Goal: Task Accomplishment & Management: Use online tool/utility

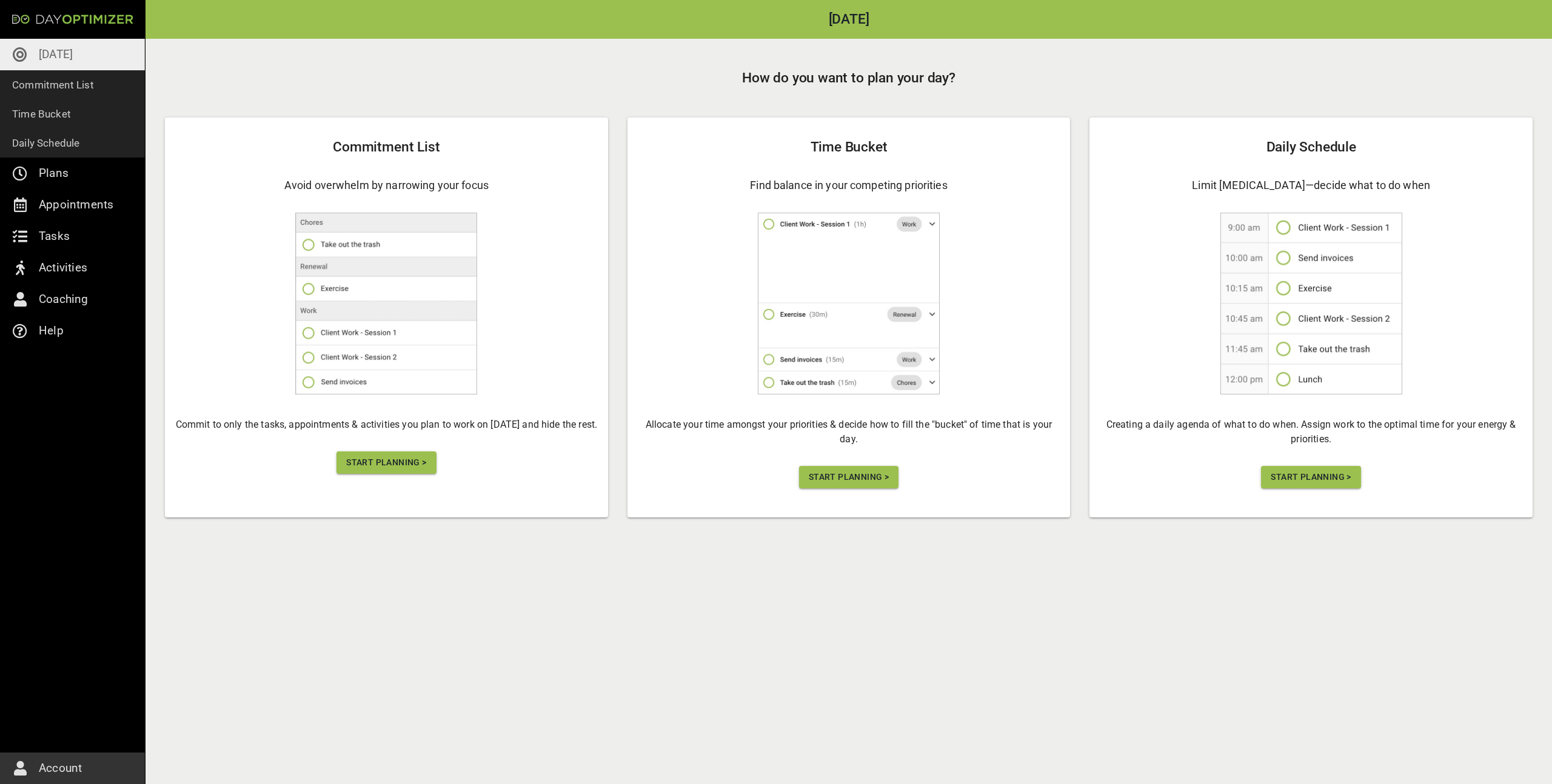
click at [359, 460] on span "Start Planning >" at bounding box center [385, 463] width 80 height 16
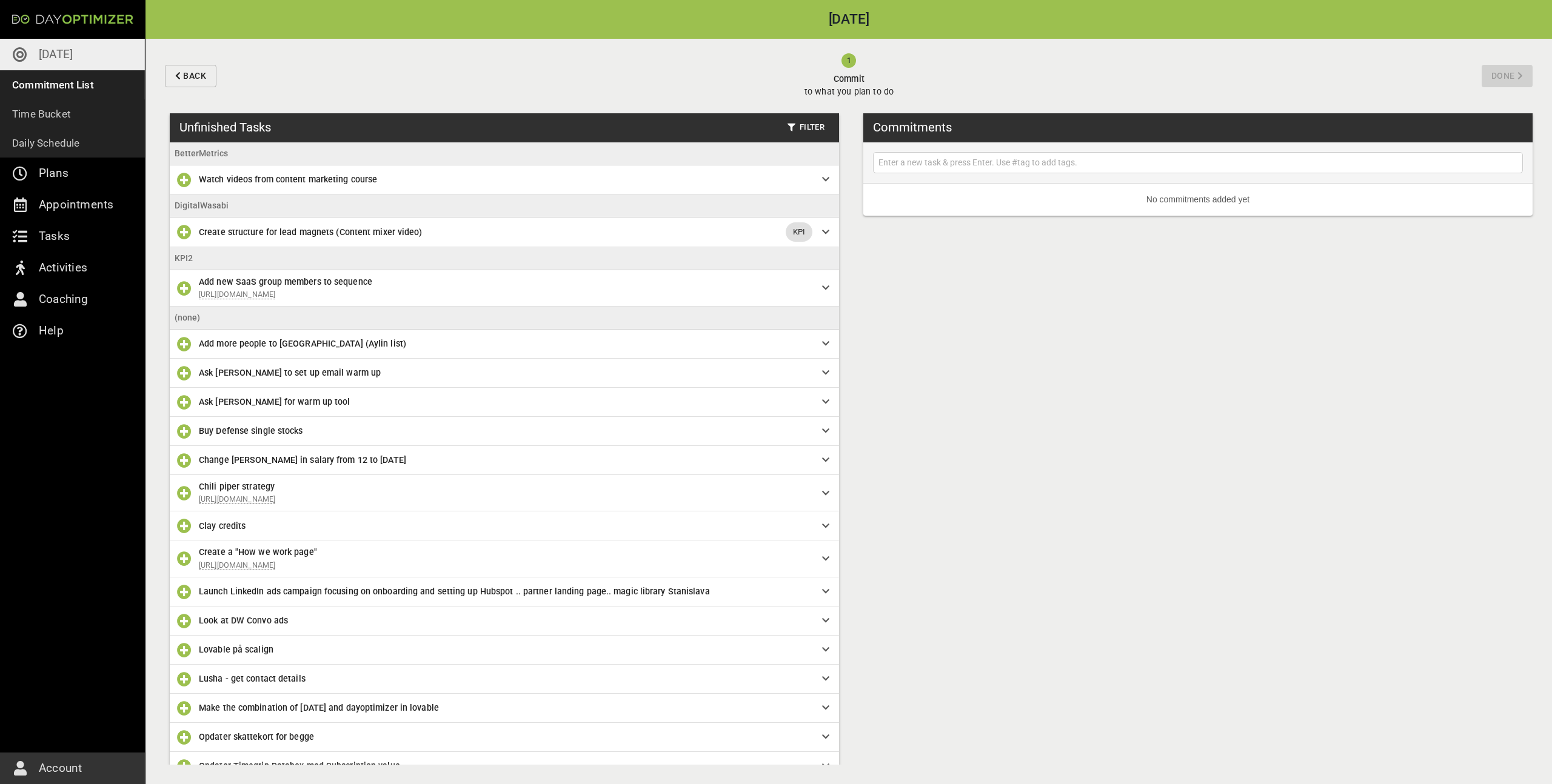
click at [954, 159] on input "text" at bounding box center [1199, 163] width 644 height 16
type input "Send Dagens invoice (Efter meeting with [PERSON_NAME])"
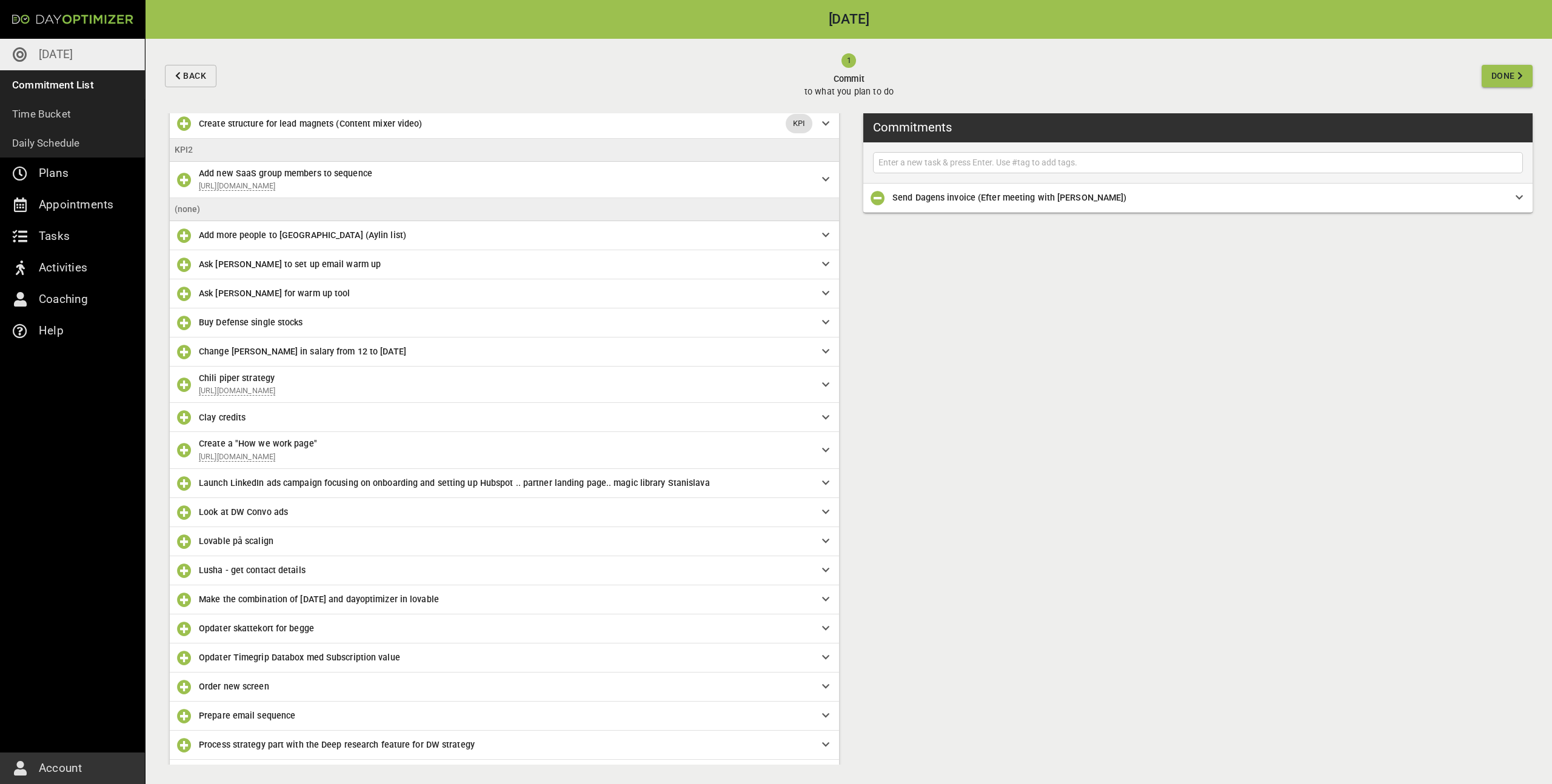
scroll to position [538, 0]
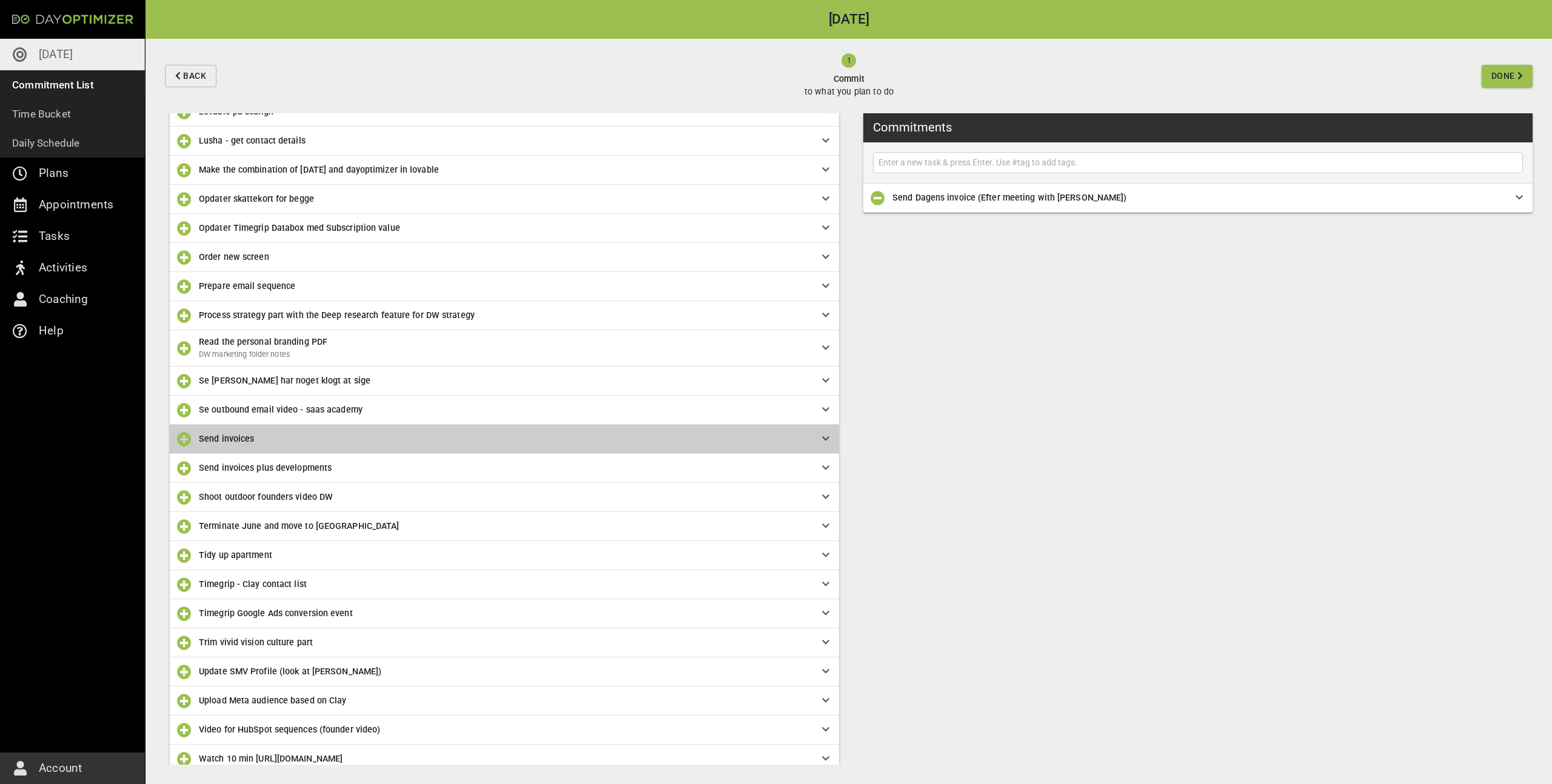
click at [235, 443] on span "Send invoices" at bounding box center [226, 438] width 55 height 10
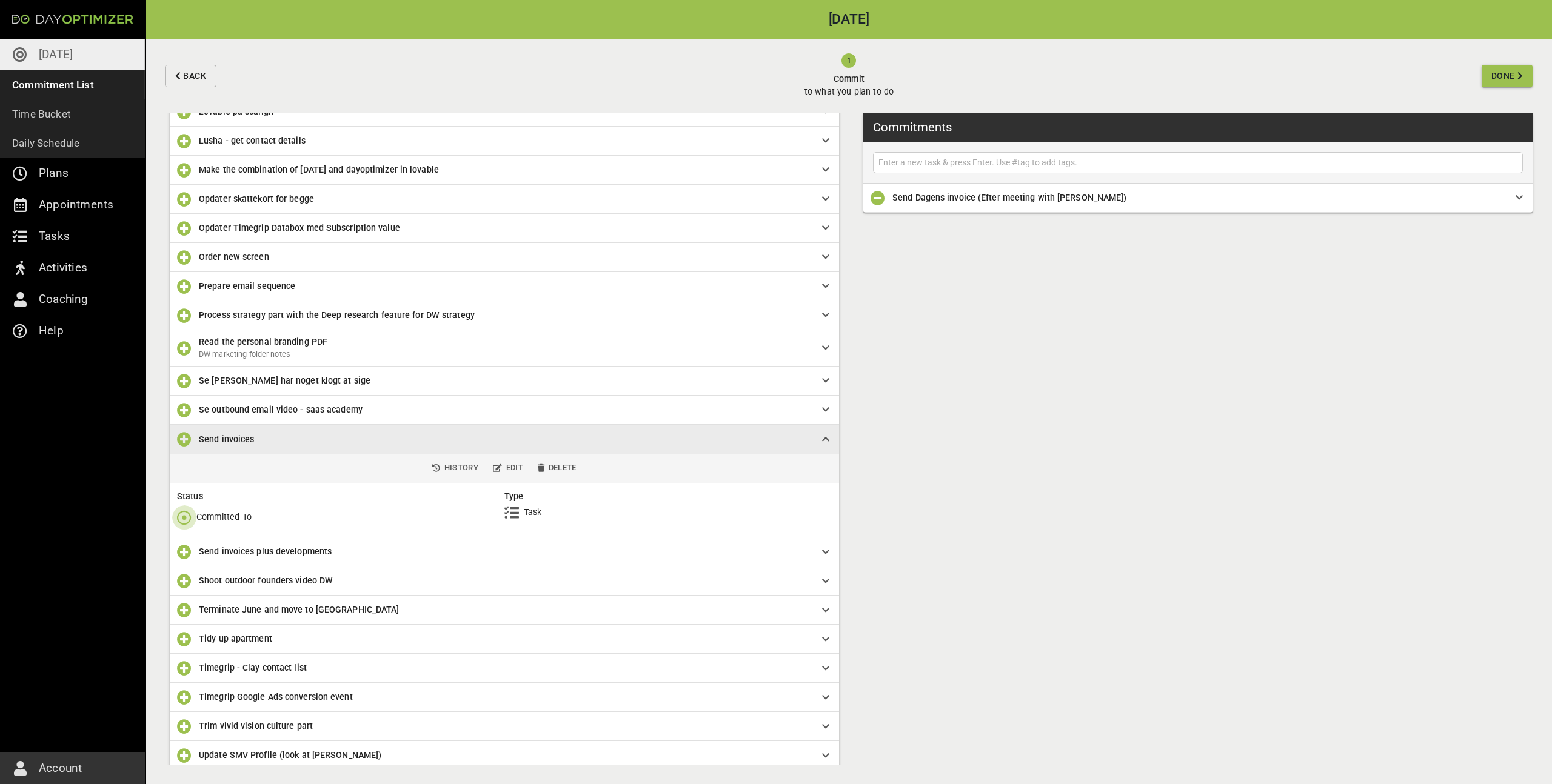
click at [189, 519] on icon "button" at bounding box center [184, 518] width 15 height 15
click at [207, 560] on button "Done" at bounding box center [214, 568] width 84 height 25
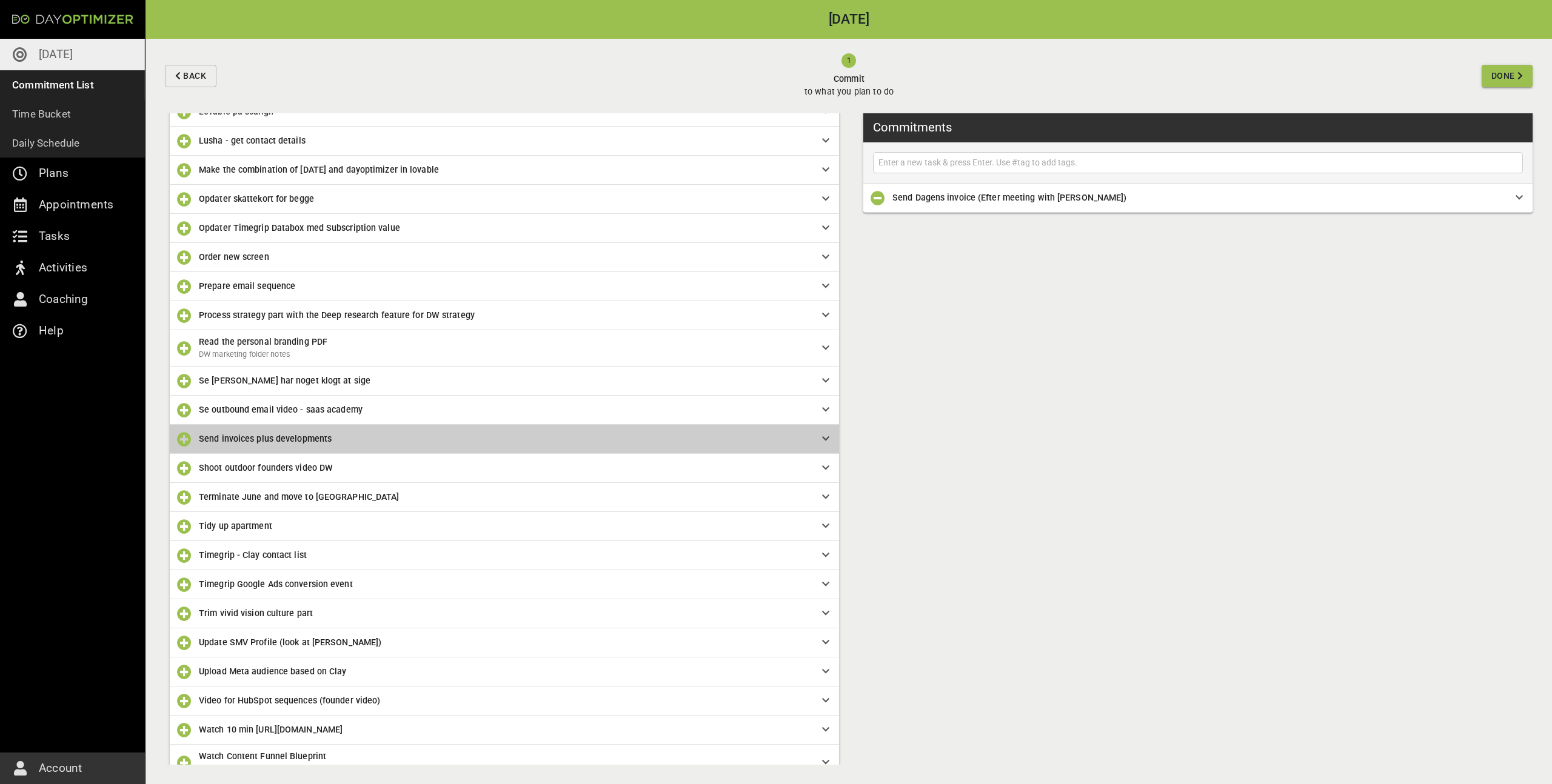
click at [226, 439] on span "Send invoices plus developments" at bounding box center [264, 438] width 133 height 10
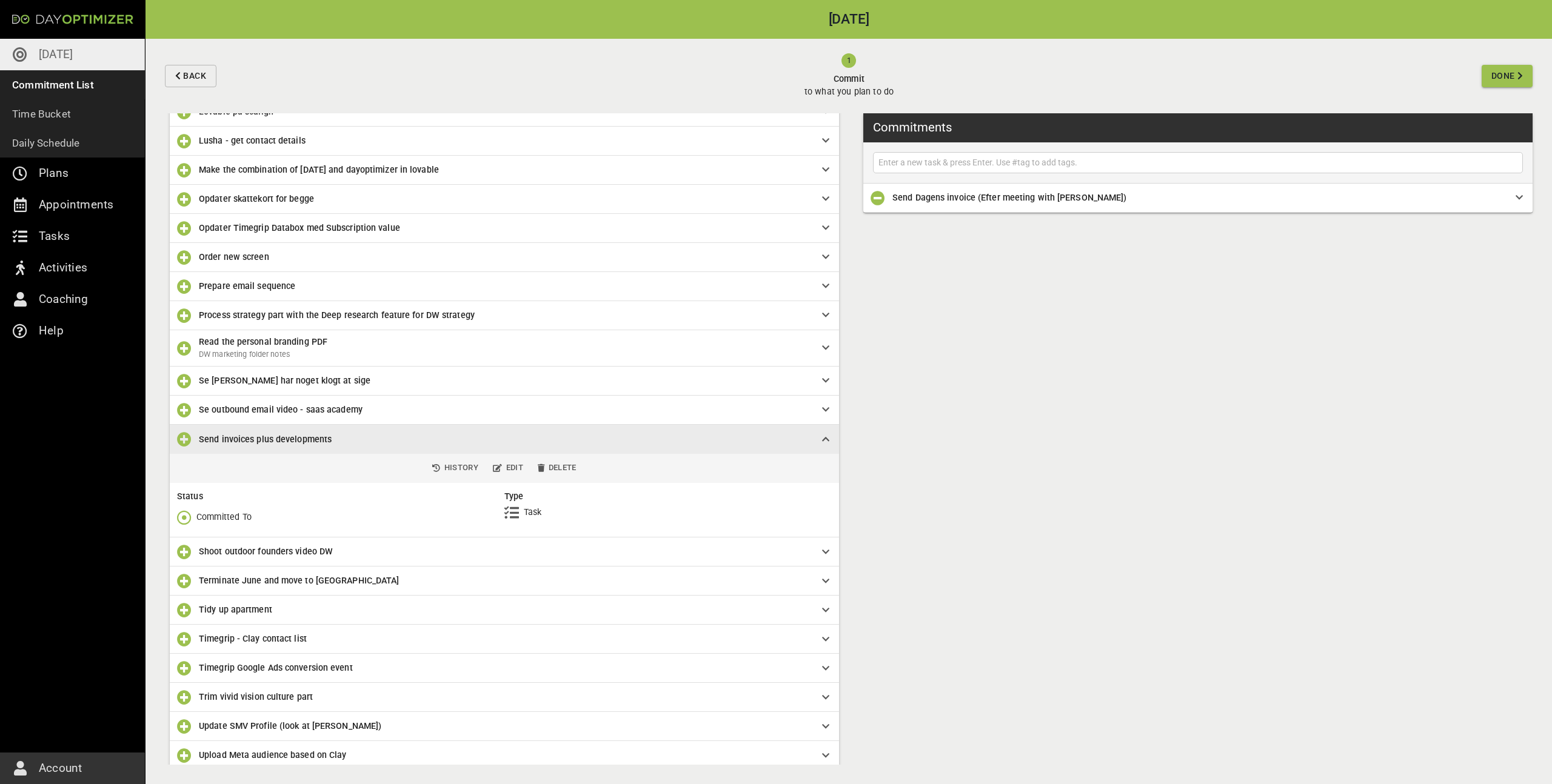
click at [183, 520] on icon "button" at bounding box center [184, 518] width 15 height 15
click at [209, 571] on p "Done" at bounding box center [207, 568] width 21 height 13
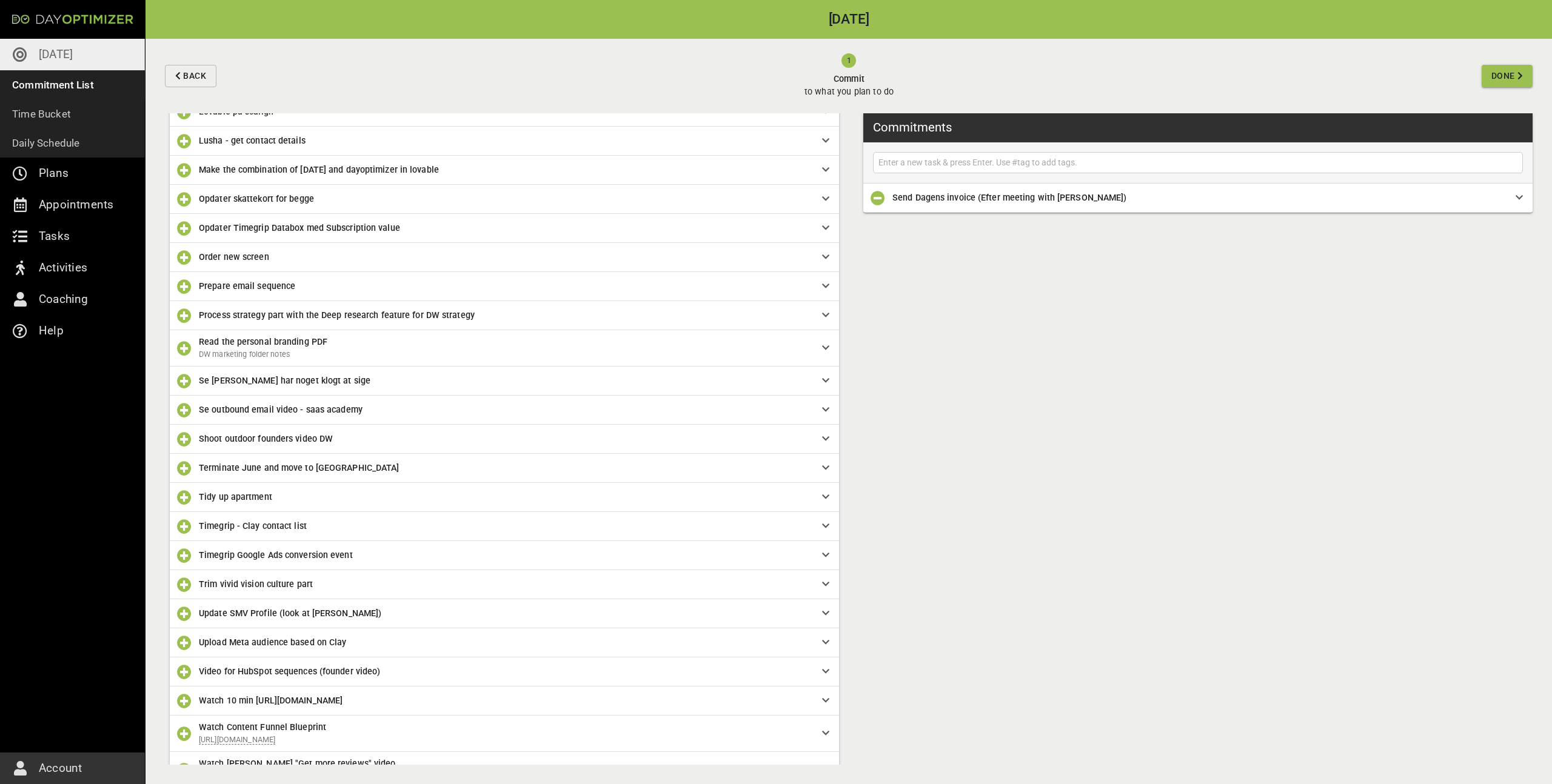
click at [242, 500] on span "Tidy up apartment" at bounding box center [235, 497] width 73 height 10
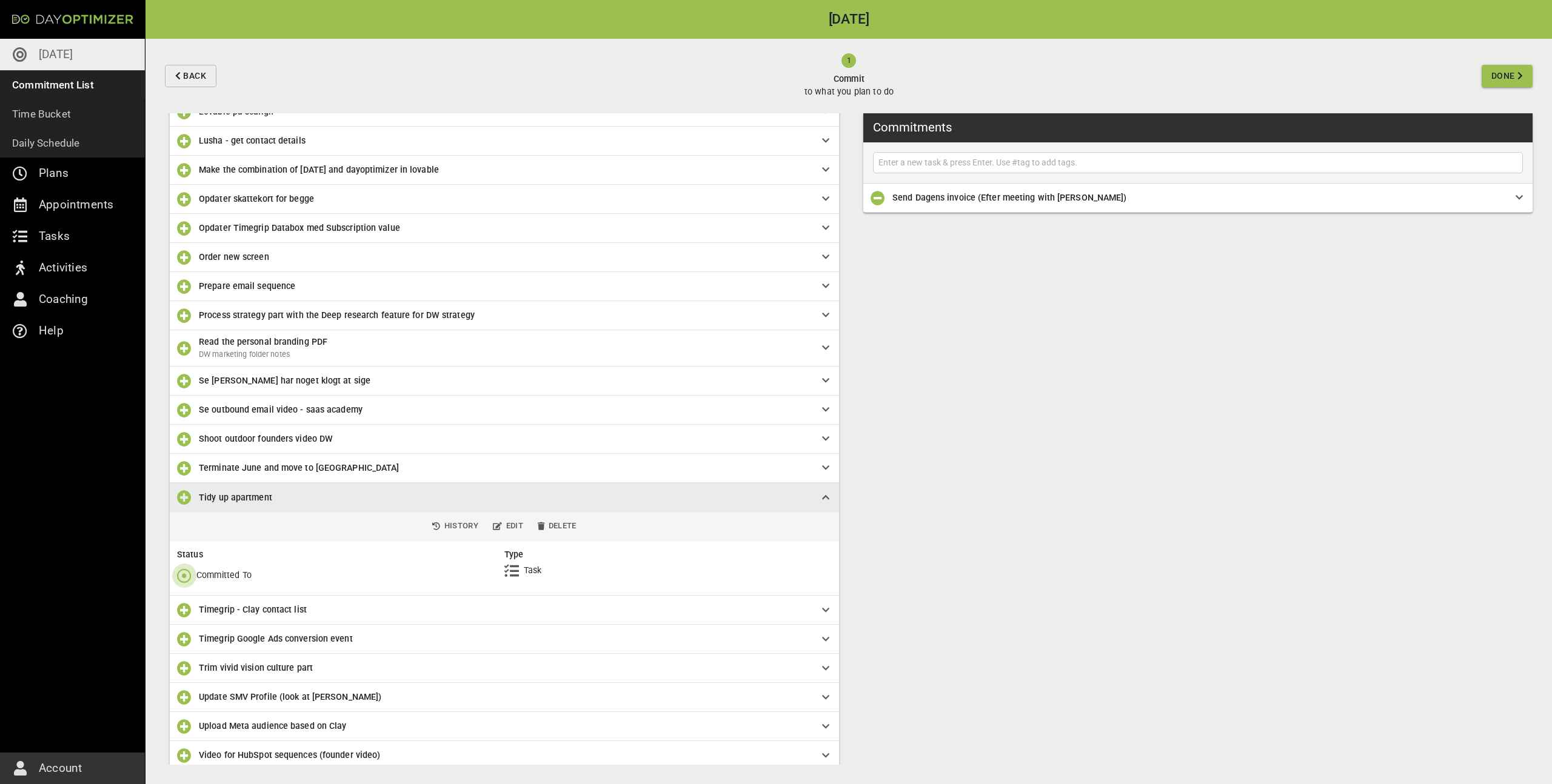
click at [187, 576] on icon "button" at bounding box center [184, 576] width 15 height 15
click at [202, 628] on p "Done" at bounding box center [207, 627] width 21 height 13
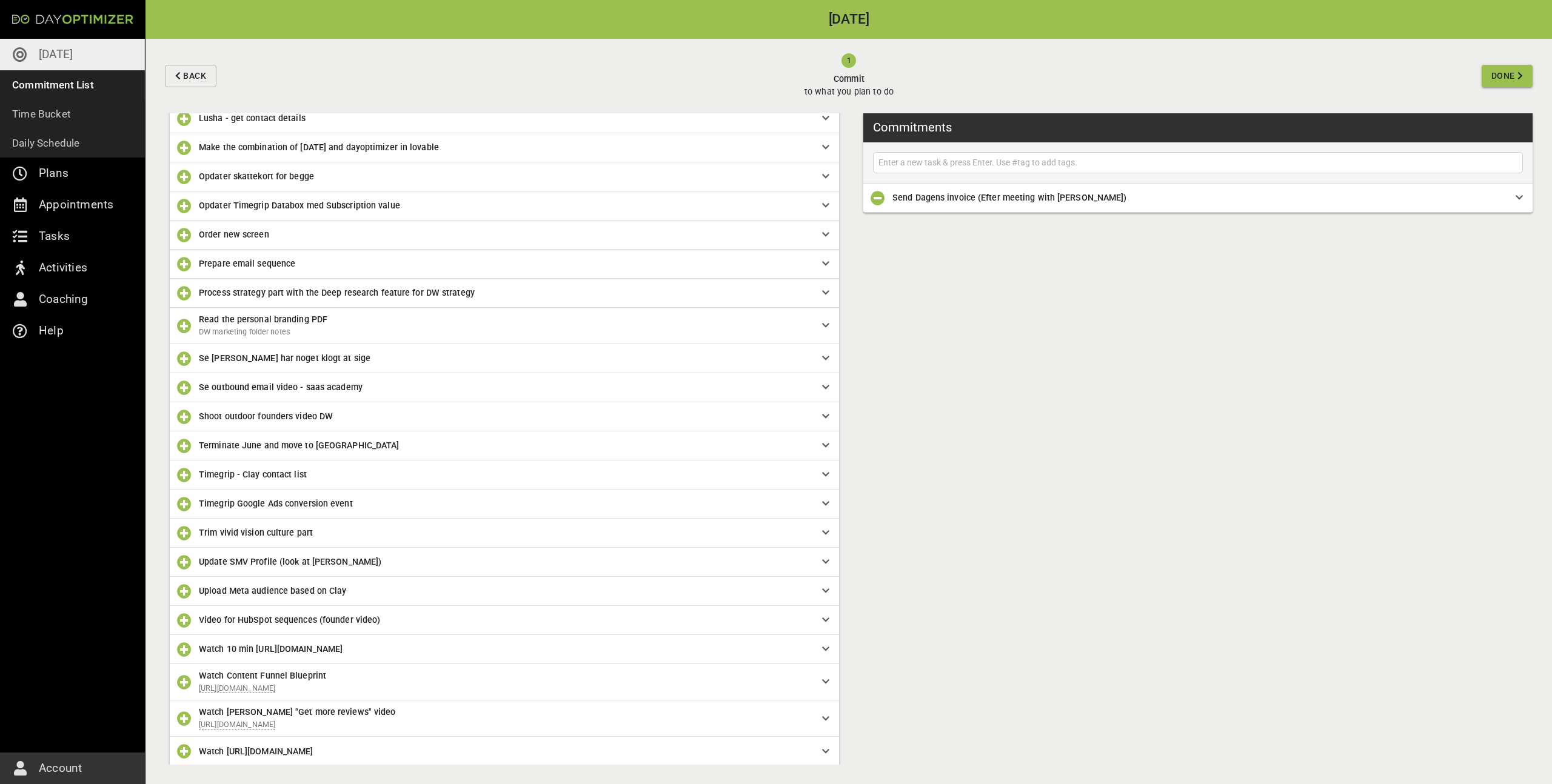
scroll to position [562, 0]
click at [984, 166] on input "text" at bounding box center [1199, 163] width 644 height 16
paste input "Check that Lluc started the process to new Dubai entity"
type input "Check that Lluc started the process to new Dubai entity"
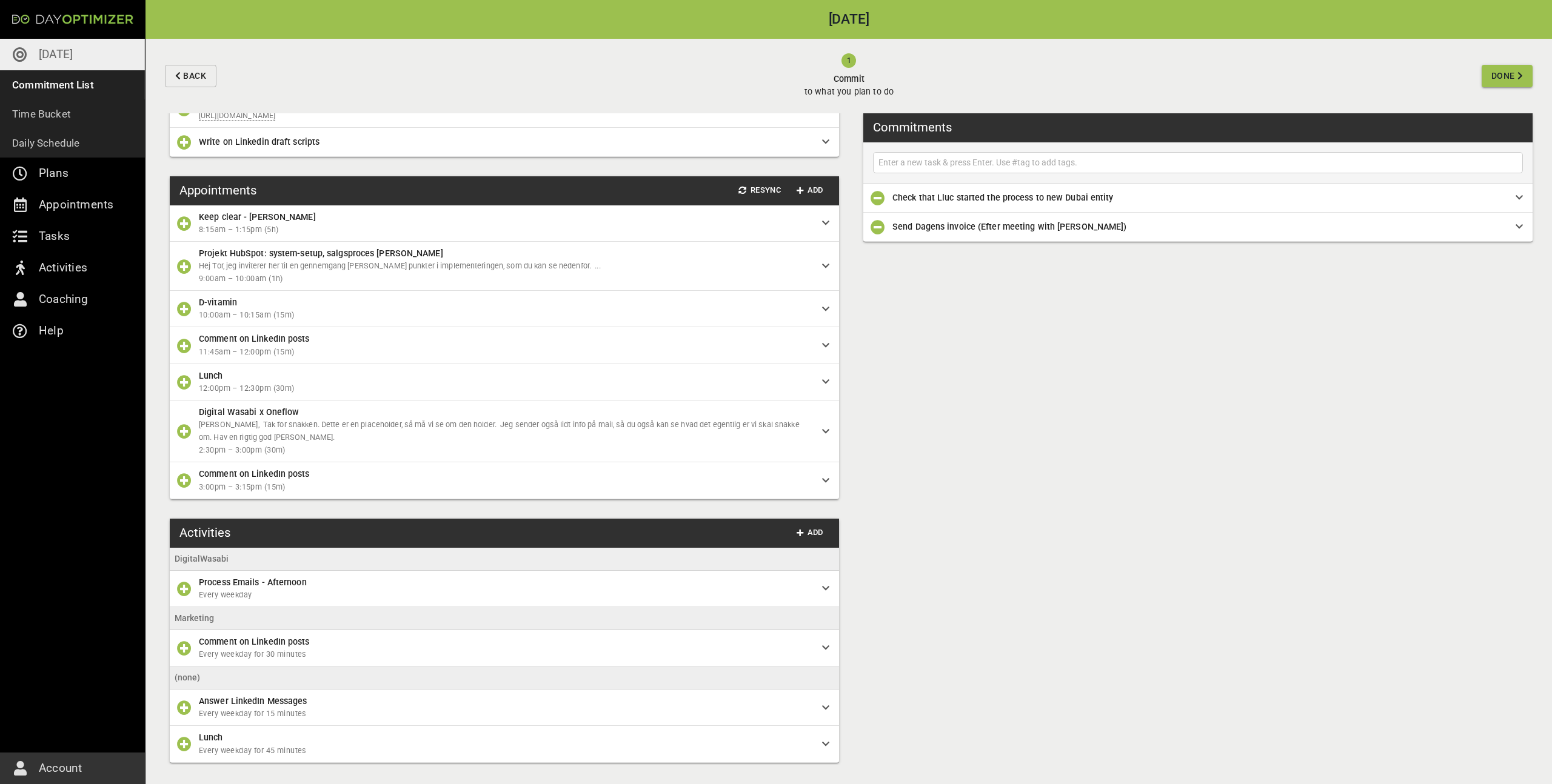
scroll to position [1266, 0]
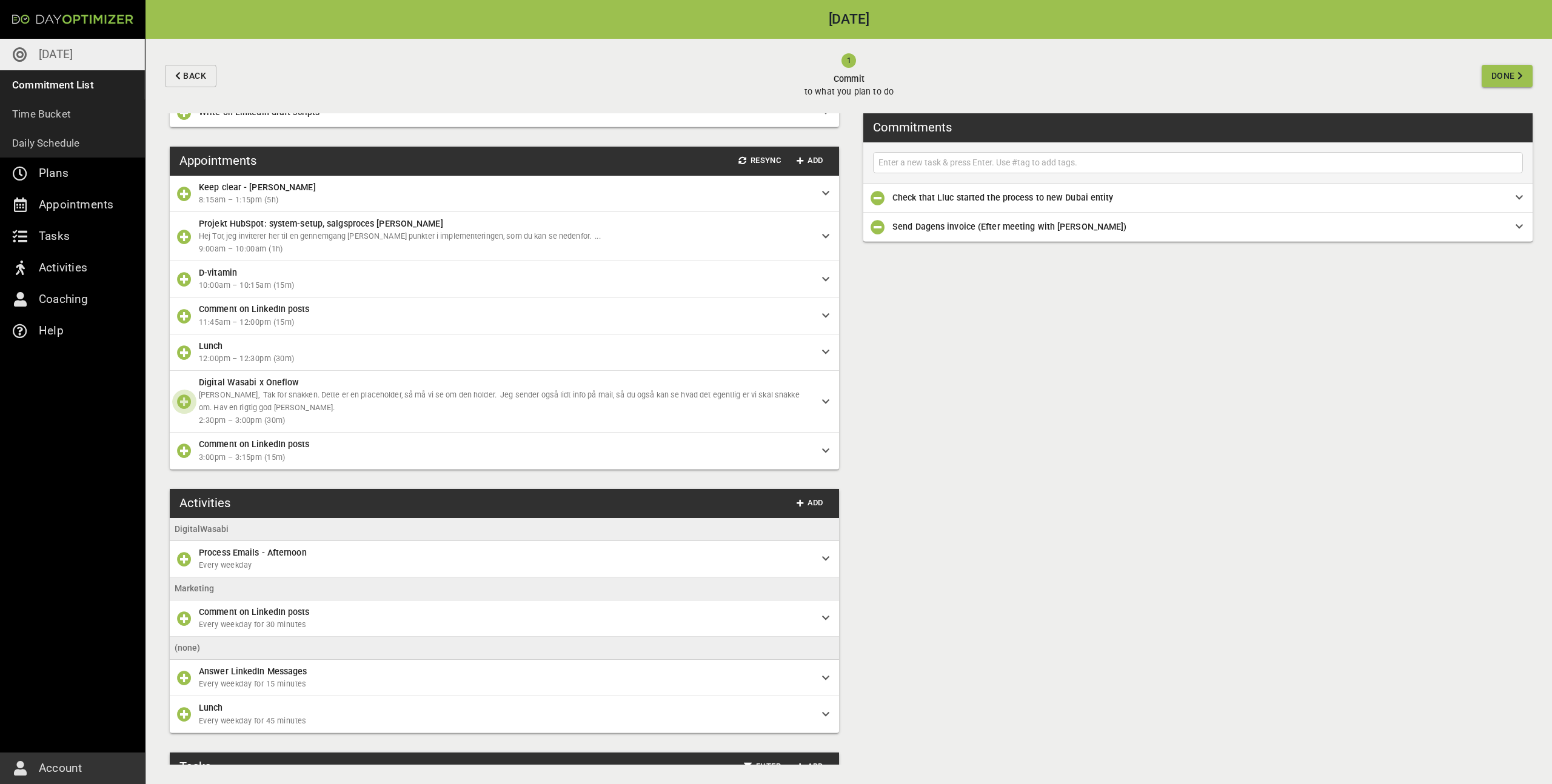
click at [182, 409] on icon "button" at bounding box center [184, 402] width 15 height 15
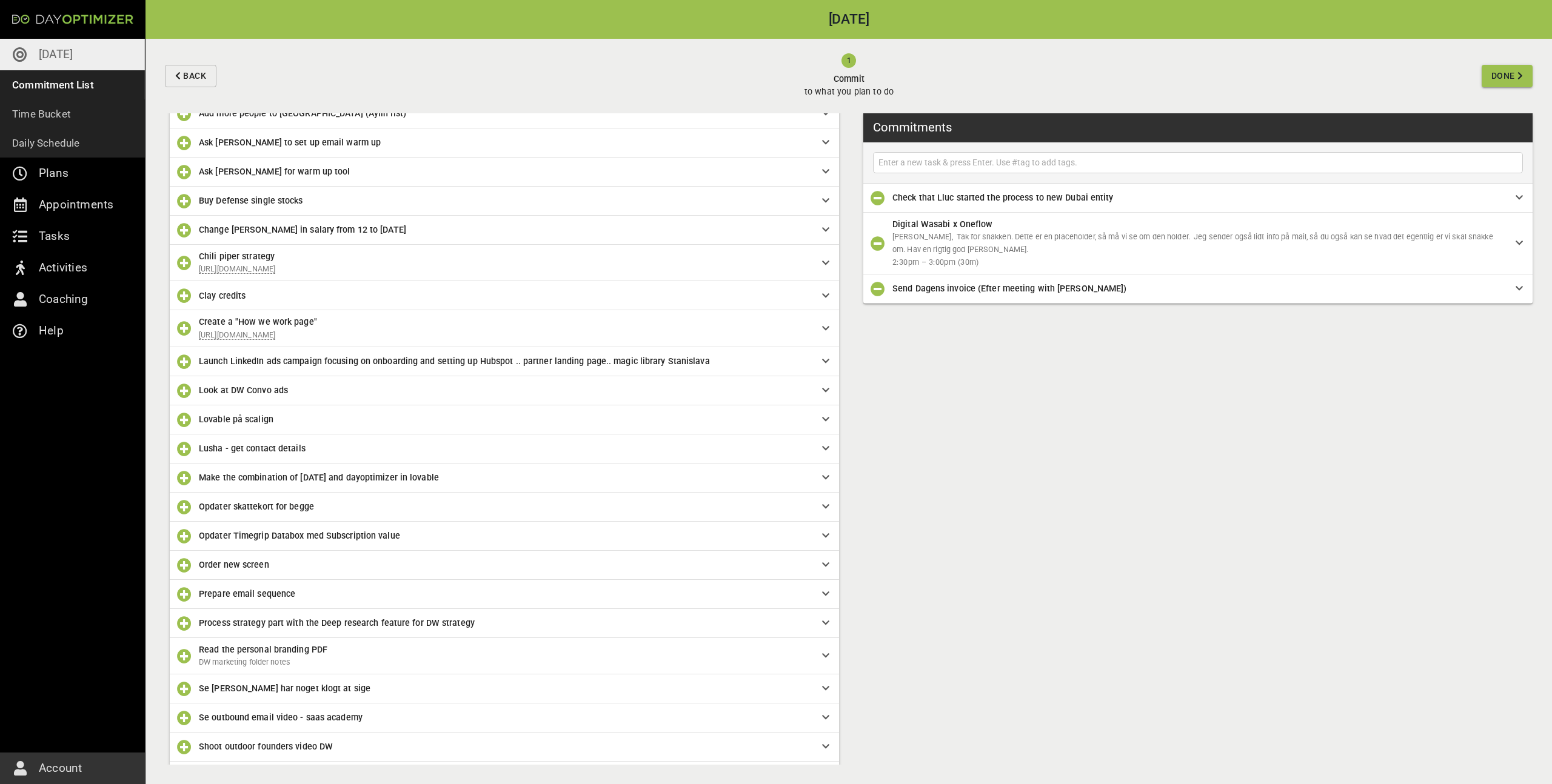
scroll to position [227, 0]
